Goal: Task Accomplishment & Management: Complete application form

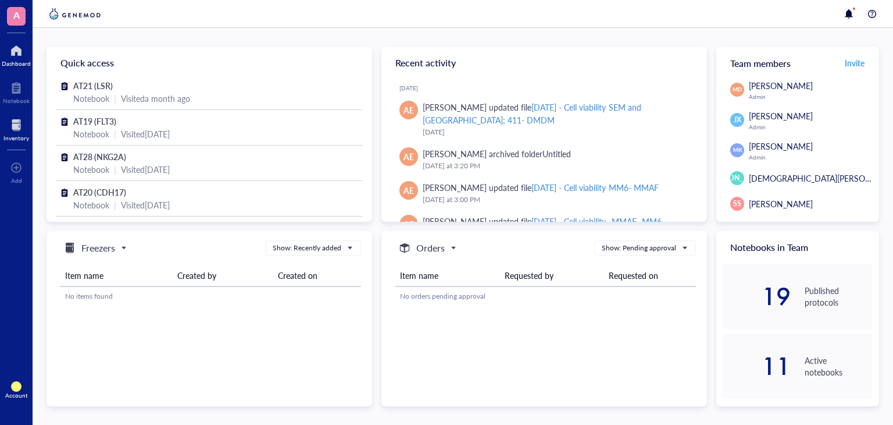
click at [14, 127] on div at bounding box center [16, 125] width 26 height 19
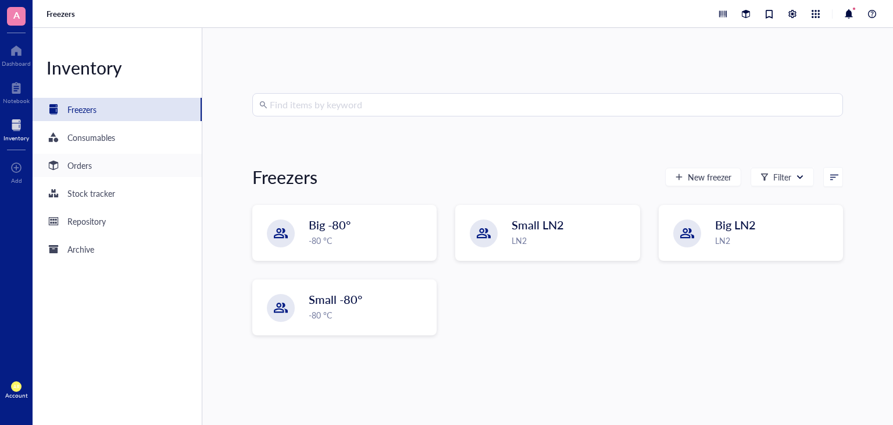
drag, startPoint x: 80, startPoint y: 169, endPoint x: 66, endPoint y: 163, distance: 14.6
click at [66, 163] on div "Orders" at bounding box center [69, 165] width 45 height 14
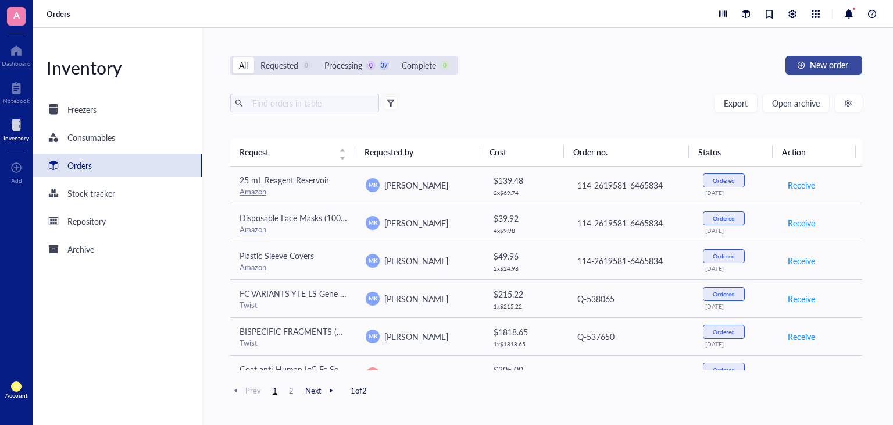
click at [831, 64] on span "New order" at bounding box center [829, 64] width 38 height 9
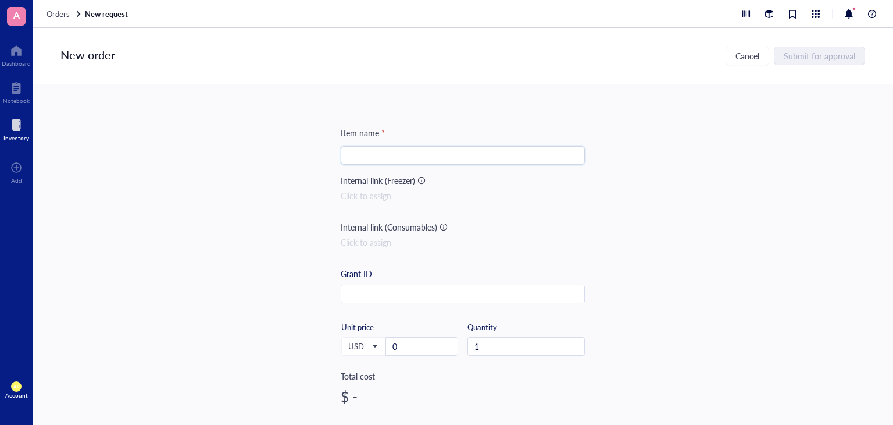
click at [468, 155] on input "search" at bounding box center [463, 155] width 230 height 17
click at [429, 162] on input "search" at bounding box center [463, 155] width 230 height 17
paste input "25 nmole DNA Oligo"
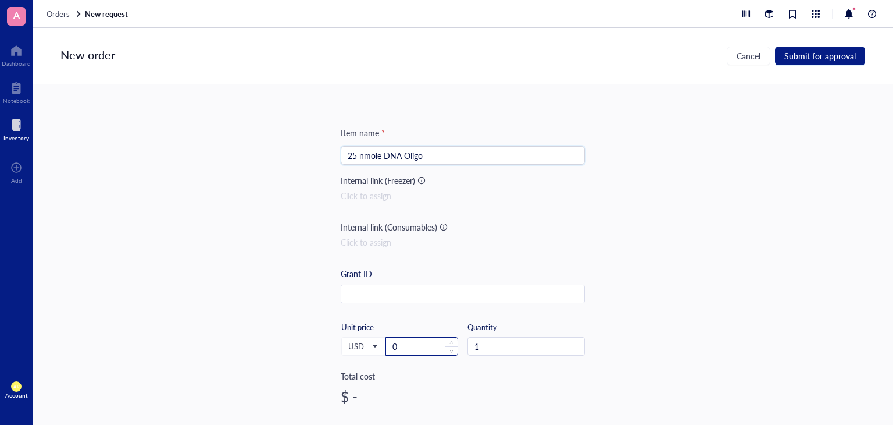
type input "25 nmole DNA Oligo"
click at [416, 350] on input "0" at bounding box center [422, 345] width 72 height 17
type input "7"
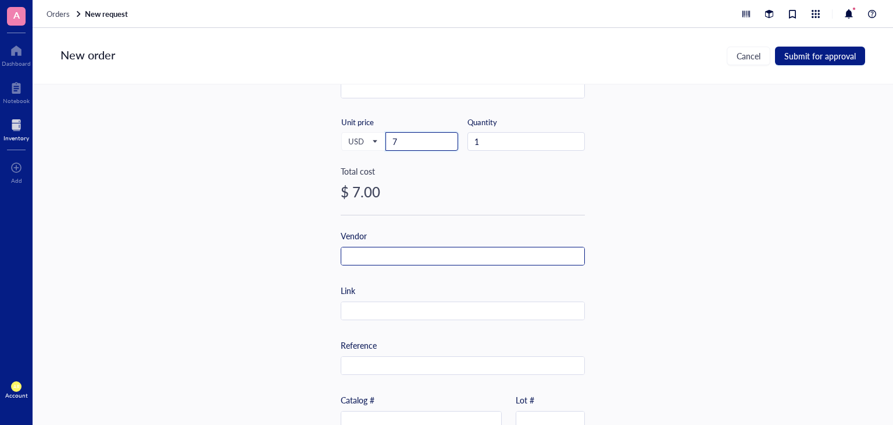
scroll to position [205, 0]
type input "9"
click at [409, 258] on input "text" at bounding box center [462, 256] width 243 height 19
type input "IDT"
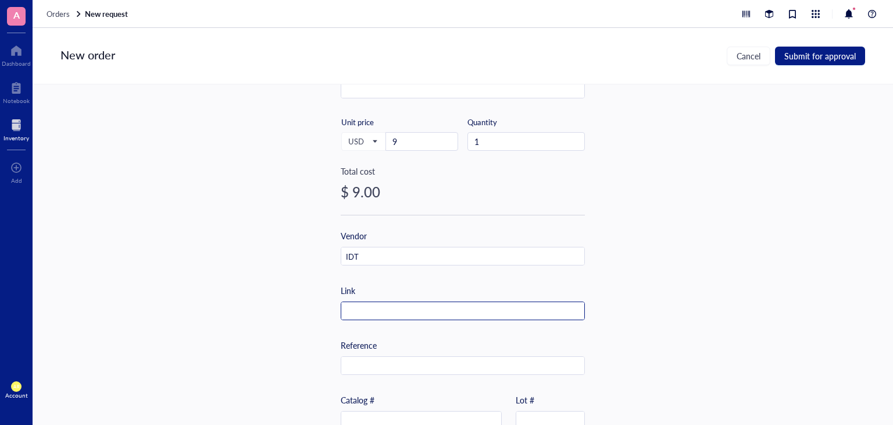
click at [426, 312] on input "text" at bounding box center [462, 311] width 243 height 19
paste input "[URL][DOMAIN_NAME]"
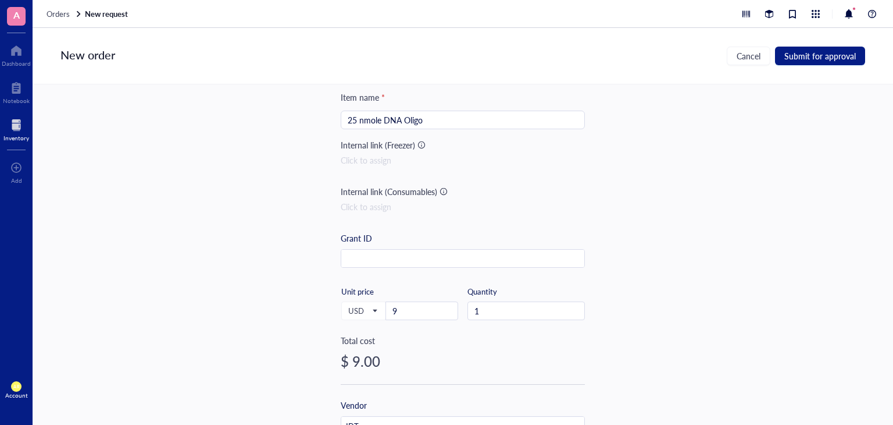
scroll to position [0, 0]
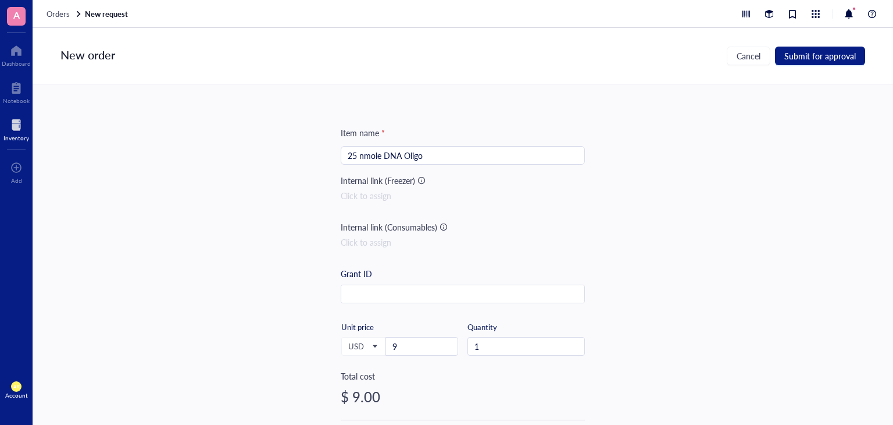
type input "[URL][DOMAIN_NAME]"
click at [442, 160] on input "25 nmole DNA Oligo" at bounding box center [463, 155] width 230 height 17
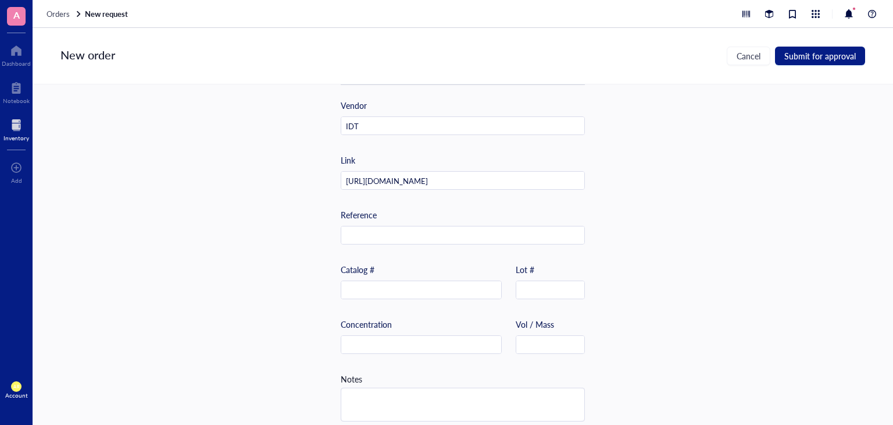
scroll to position [350, 0]
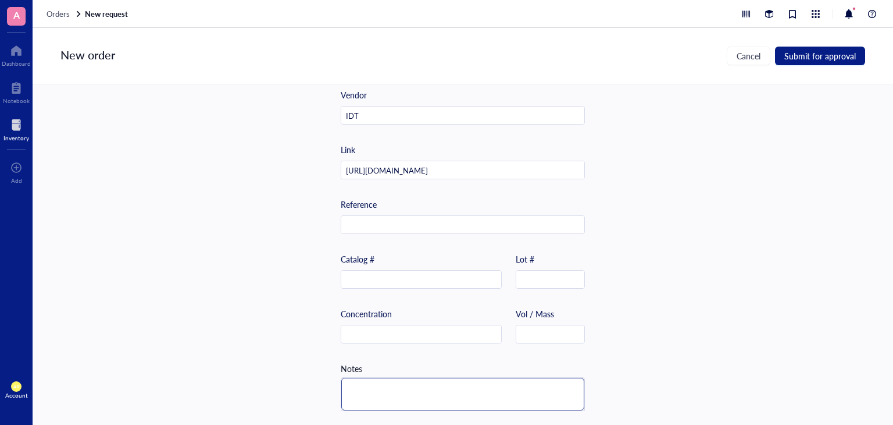
click at [388, 377] on textarea at bounding box center [462, 393] width 243 height 33
paste textarea "25 nmole DNA Oligo"
type textarea "25 nmole DNA Oligo"
click at [349, 382] on textarea "25 nmole DNA Oligo" at bounding box center [462, 393] width 243 height 33
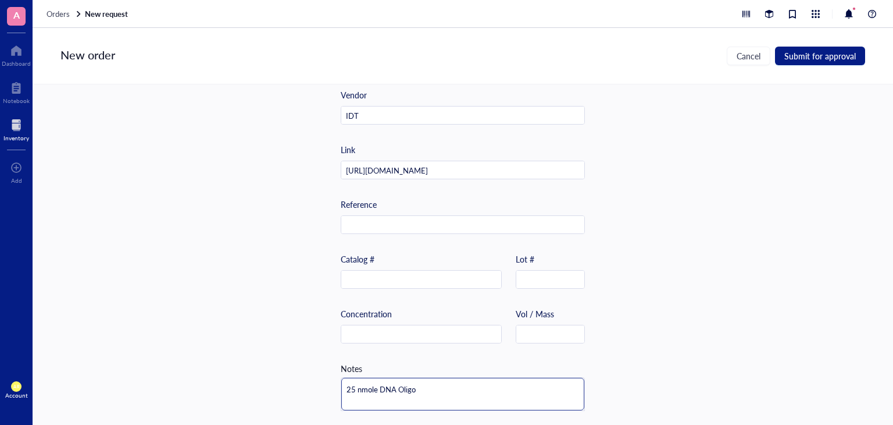
type textarea "25 nmole DNA Oligo"
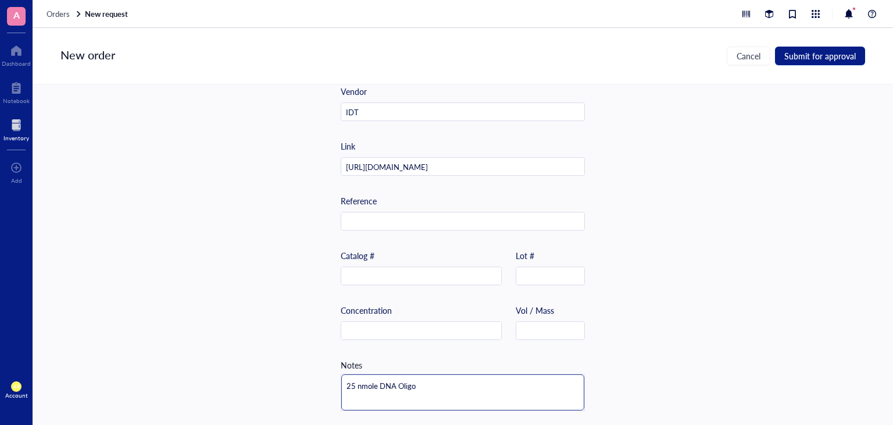
type textarea "25 nmole DNA Oligo"
paste textarea "Seq_Fc-R"
type textarea "Seq_Fc-R 25 nmole DNA Oligo"
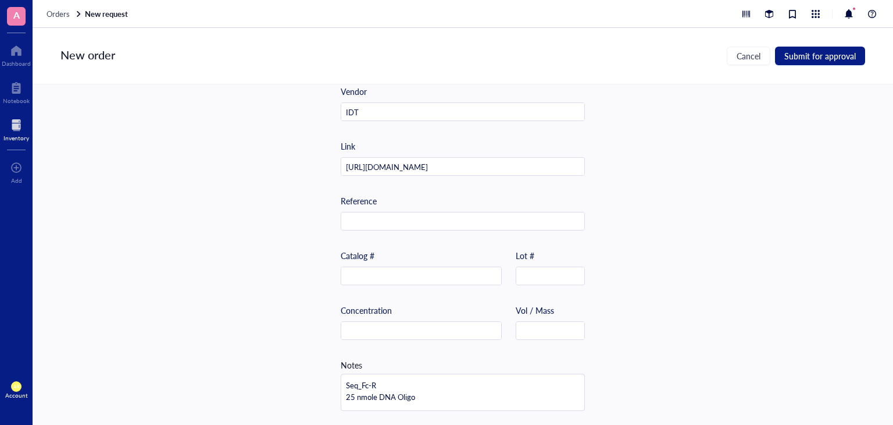
click at [668, 153] on div "Item name * 25 nmole DNA Oligo Internal link (Freezer) Click to assign Internal…" at bounding box center [463, 254] width 861 height 340
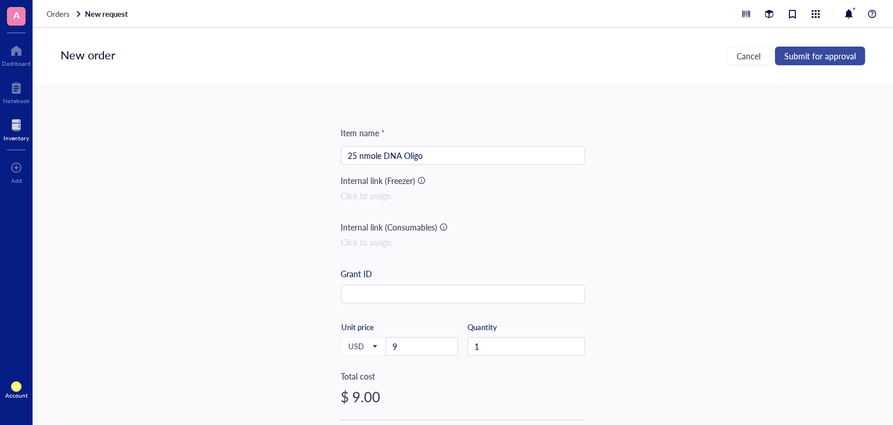
click at [832, 55] on span "Submit for approval" at bounding box center [821, 55] width 72 height 9
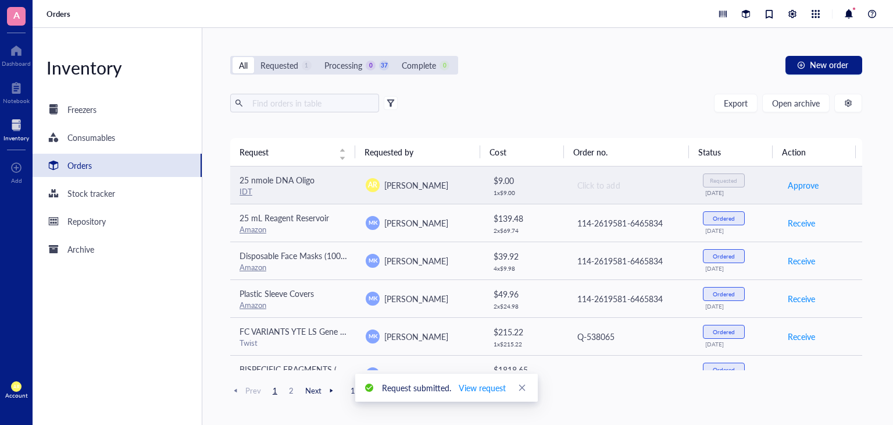
click at [742, 181] on div "Requested [DATE]" at bounding box center [736, 184] width 66 height 23
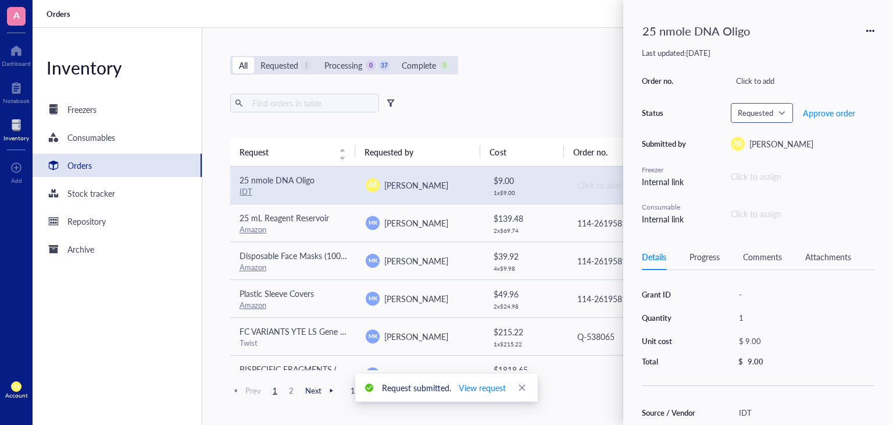
click at [779, 112] on span "Requested" at bounding box center [761, 113] width 46 height 10
click at [772, 209] on div "Ordered" at bounding box center [767, 208] width 30 height 13
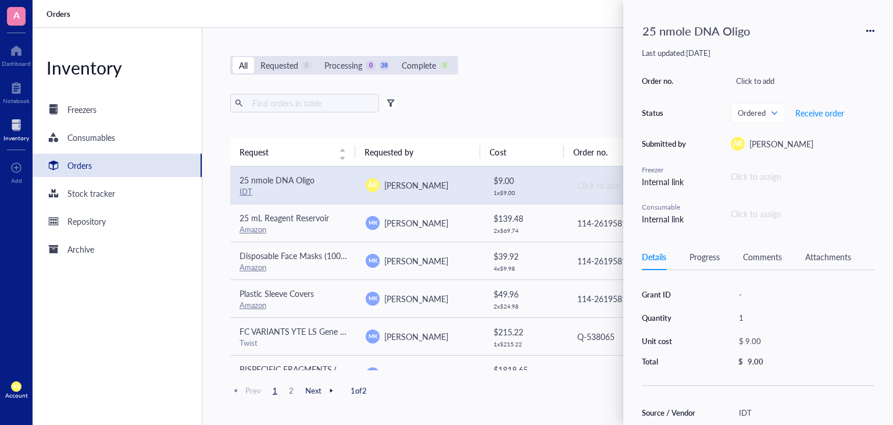
click at [558, 66] on div "All Requested 0 Processing 0 38 Complete 0 New order" at bounding box center [546, 65] width 632 height 19
click at [581, 184] on div "Click to add" at bounding box center [631, 185] width 106 height 13
click at [785, 82] on div "Click to add" at bounding box center [803, 81] width 144 height 16
type input "31845278"
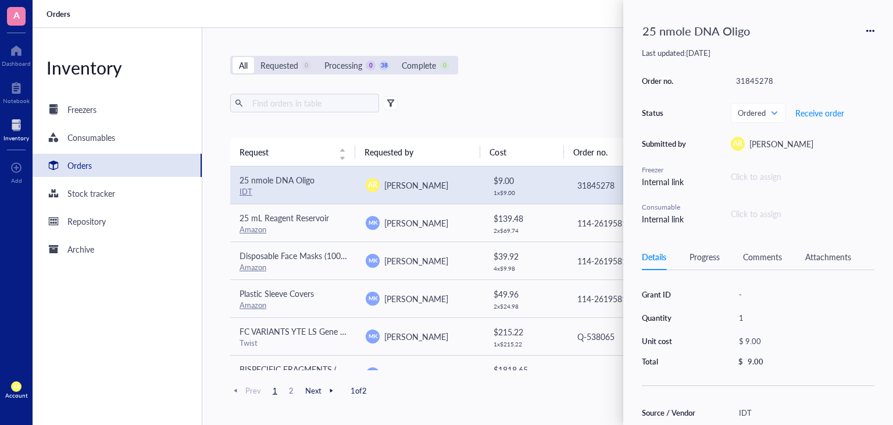
click at [544, 72] on div "All Requested 0 Processing 0 38 Complete 0 New order" at bounding box center [546, 65] width 632 height 19
